Goal: Task Accomplishment & Management: Complete application form

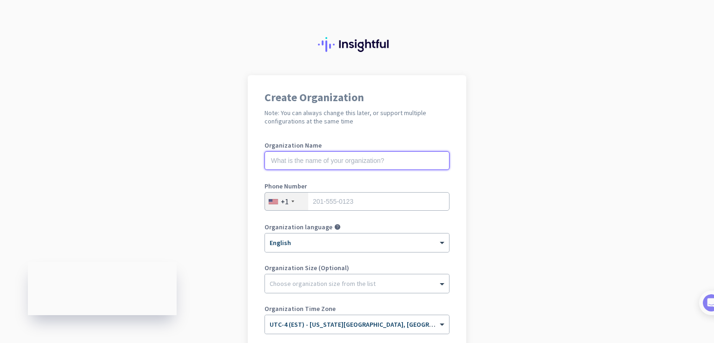
click at [312, 161] on input "text" at bounding box center [356, 160] width 185 height 19
type input "mercor"
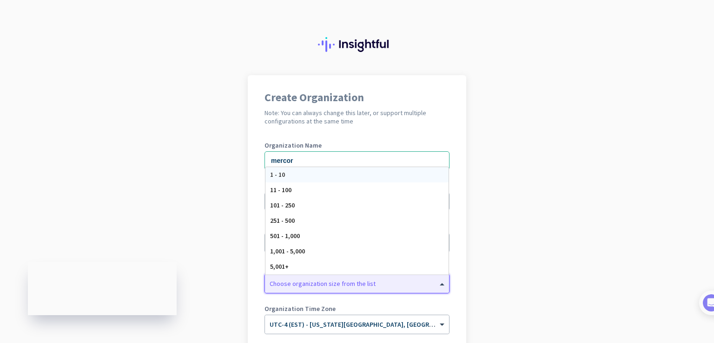
click at [320, 279] on div at bounding box center [357, 281] width 184 height 9
click at [447, 200] on div "Create Organization Note: You can always change this later, or support multiple…" at bounding box center [357, 239] width 218 height 328
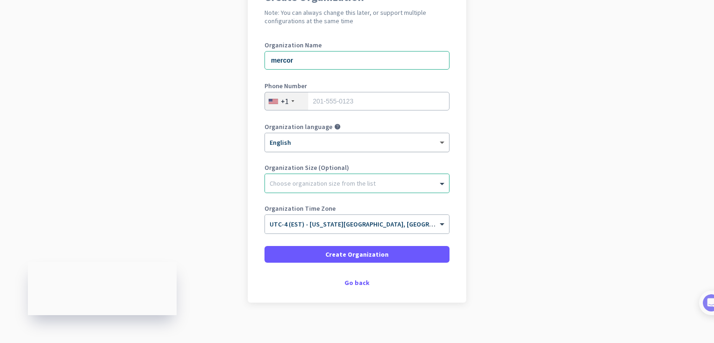
scroll to position [106, 0]
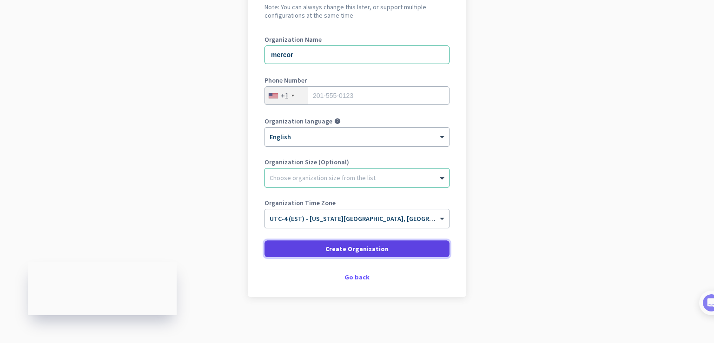
click at [371, 249] on span "Create Organization" at bounding box center [356, 248] width 63 height 9
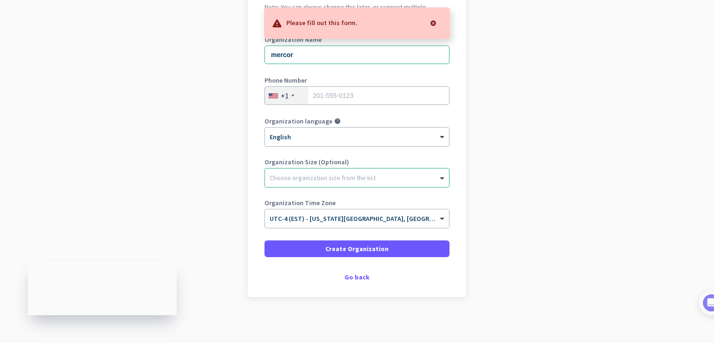
click at [433, 20] on div at bounding box center [433, 23] width 19 height 19
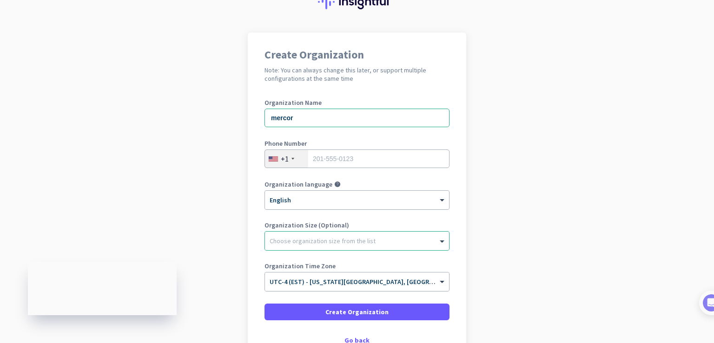
scroll to position [93, 0]
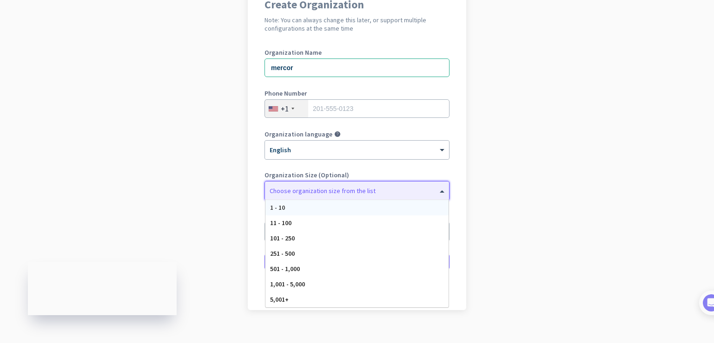
click at [437, 196] on div "Choose organization size from the list" at bounding box center [357, 191] width 184 height 19
click at [387, 158] on div "× English" at bounding box center [357, 150] width 184 height 19
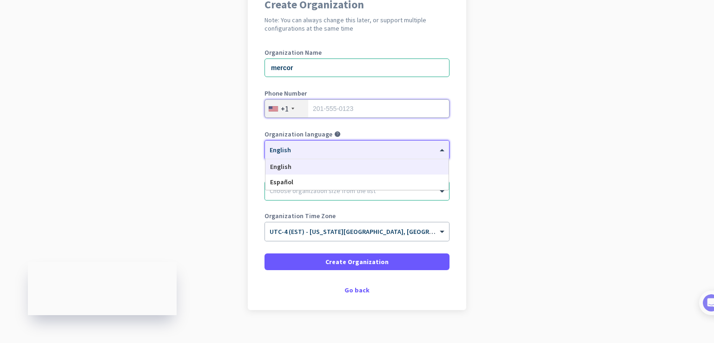
click at [325, 105] on input "tel" at bounding box center [356, 108] width 185 height 19
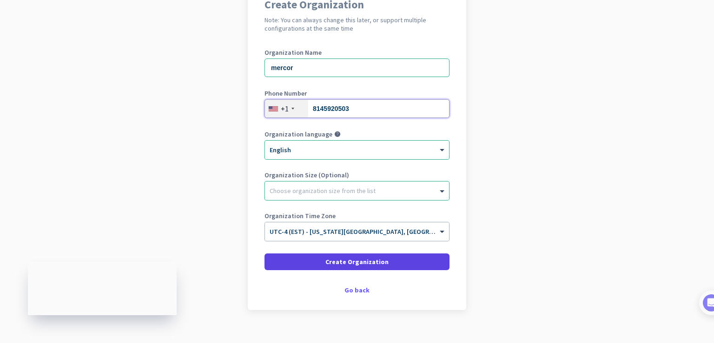
type input "8145920503"
click at [401, 264] on span at bounding box center [356, 262] width 185 height 22
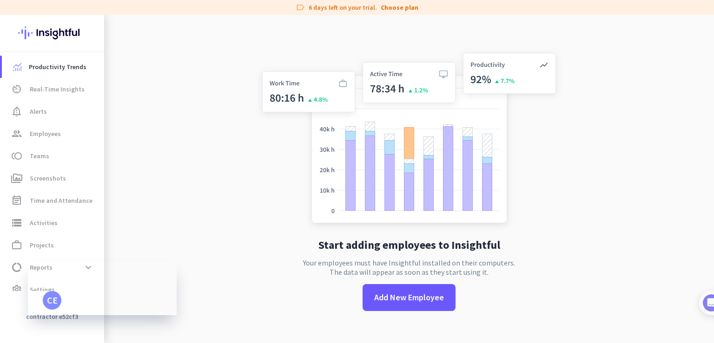
click at [512, 247] on div "Start adding employees to Insightful Your employees must have Insightful instal…" at bounding box center [409, 186] width 308 height 343
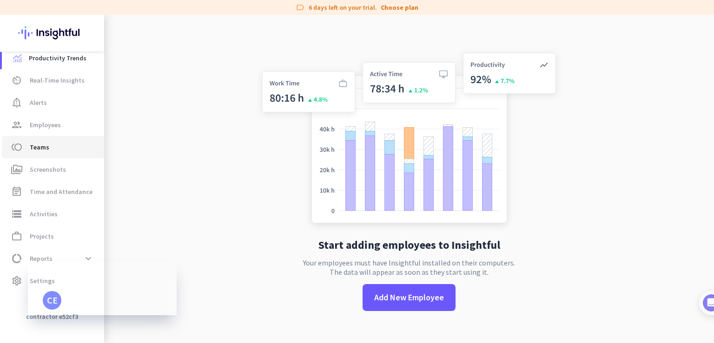
scroll to position [13, 0]
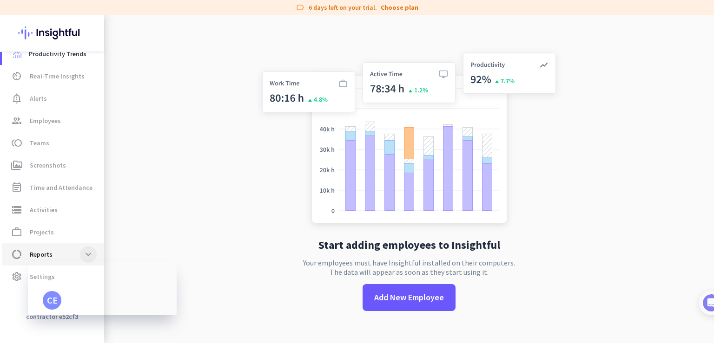
click at [85, 250] on span at bounding box center [88, 254] width 17 height 17
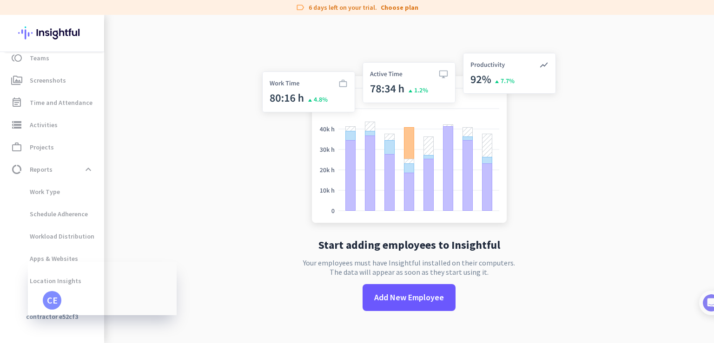
scroll to position [98, 0]
drag, startPoint x: 694, startPoint y: 0, endPoint x: 540, endPoint y: 30, distance: 156.7
click at [538, 30] on div "Start adding employees to Insightful Your employees must have Insightful instal…" at bounding box center [409, 186] width 308 height 343
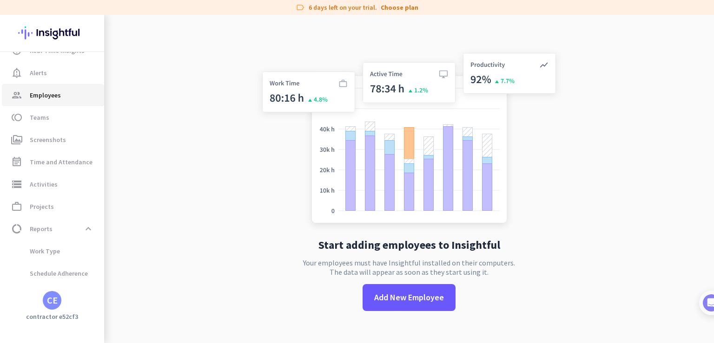
scroll to position [0, 0]
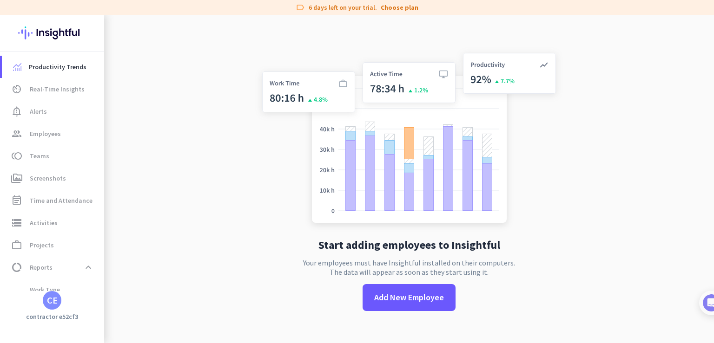
click at [439, 57] on img at bounding box center [409, 139] width 308 height 185
